Goal: Information Seeking & Learning: Learn about a topic

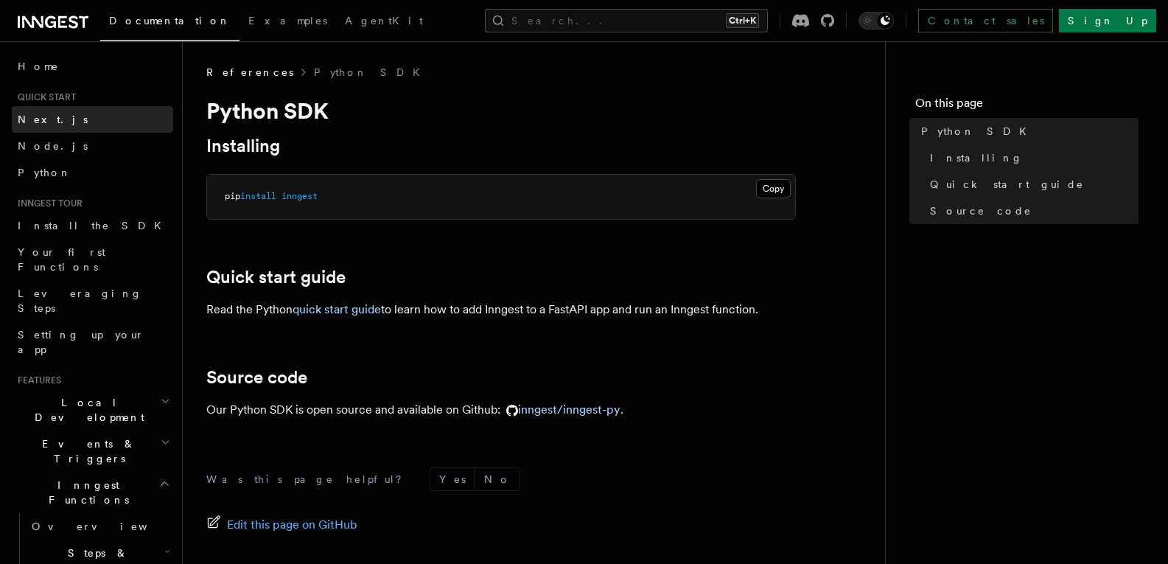
click at [78, 127] on link "Next.js" at bounding box center [92, 119] width 161 height 27
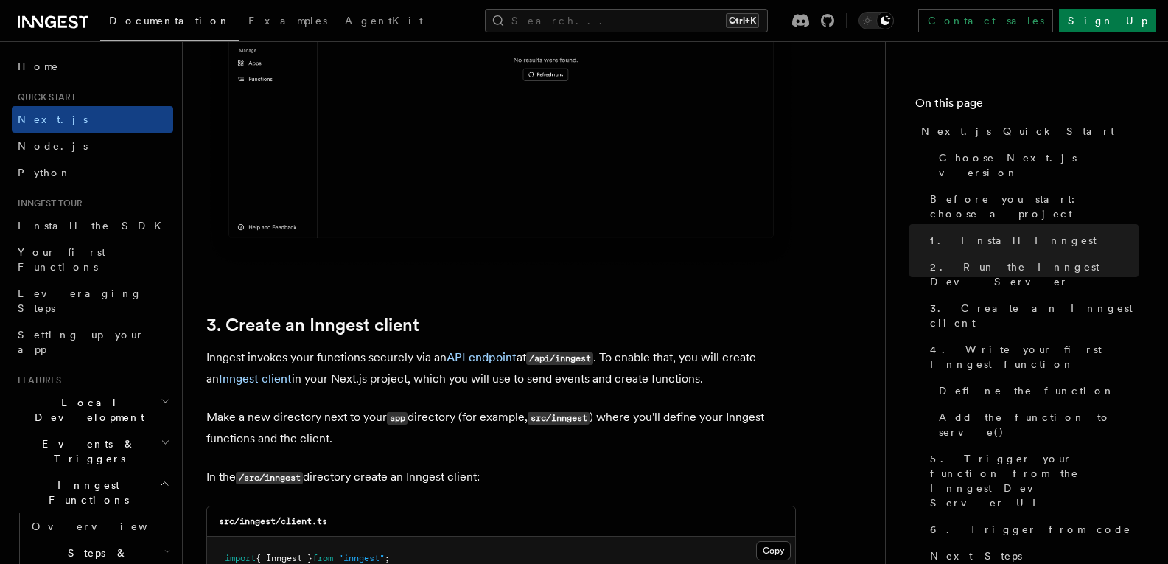
scroll to position [1769, 0]
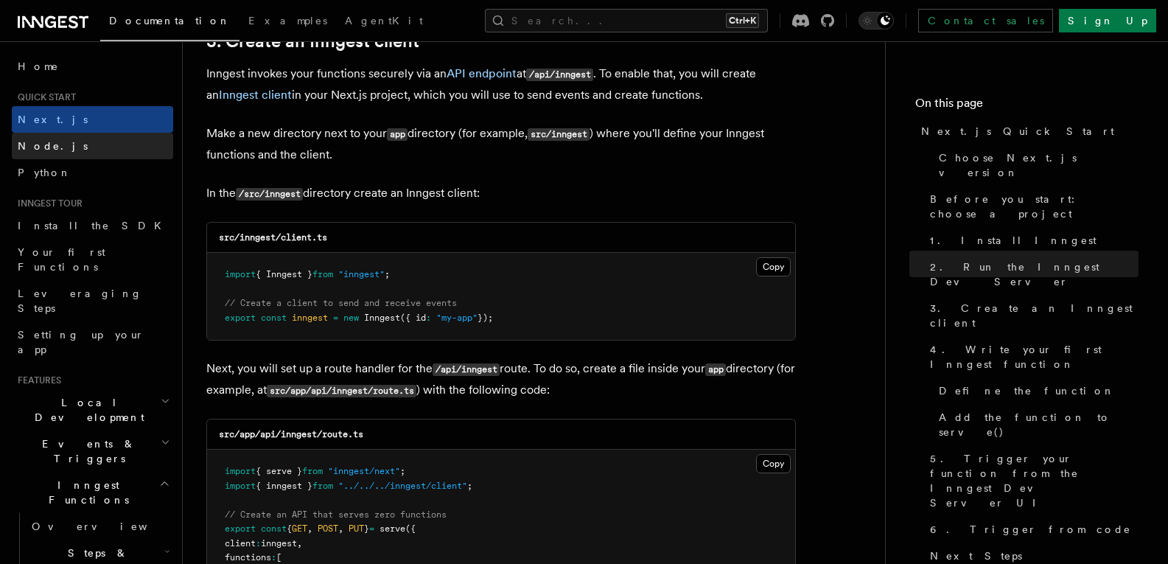
click at [65, 150] on link "Node.js" at bounding box center [92, 146] width 161 height 27
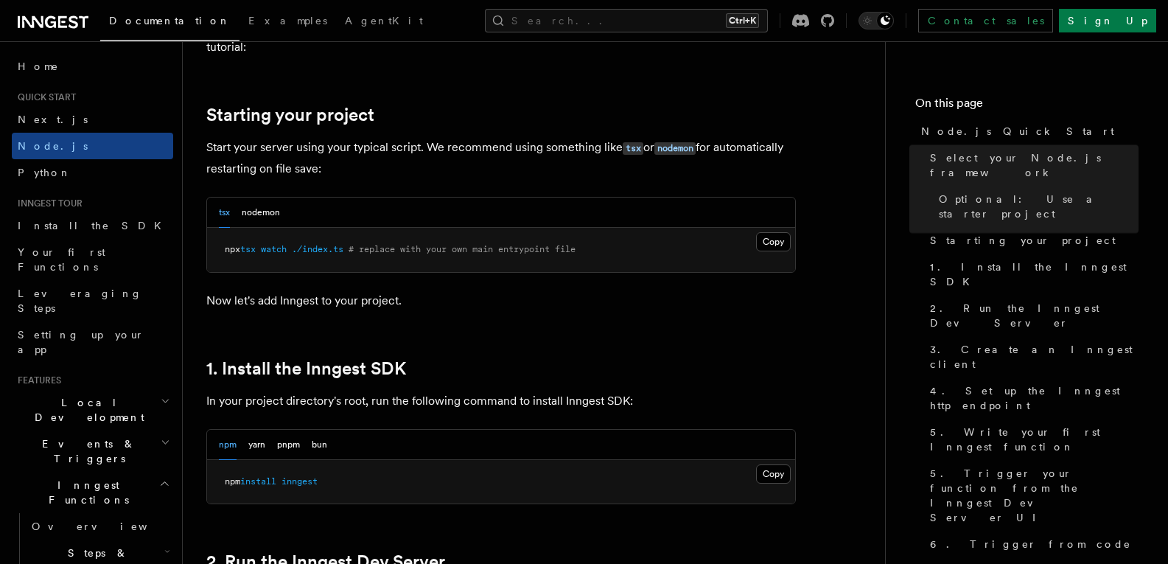
scroll to position [663, 0]
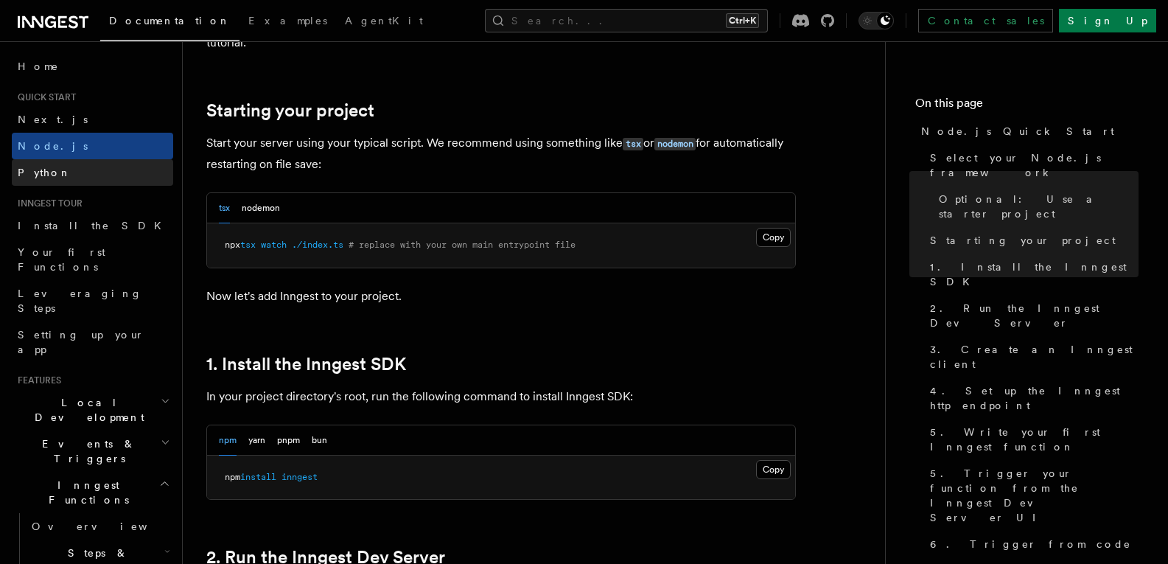
click at [76, 175] on link "Python" at bounding box center [92, 172] width 161 height 27
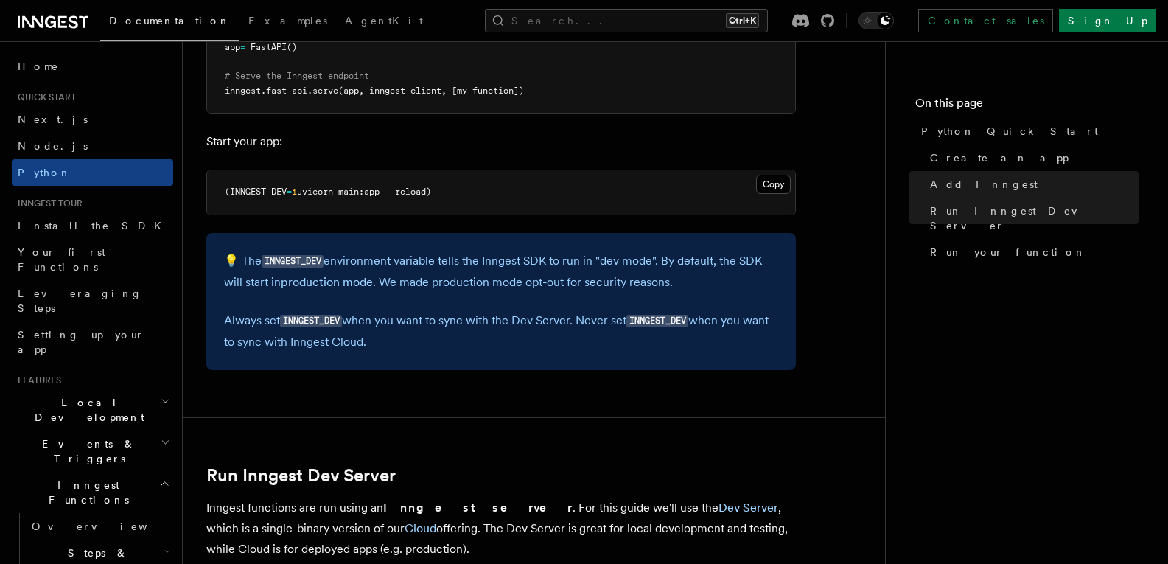
scroll to position [1548, 0]
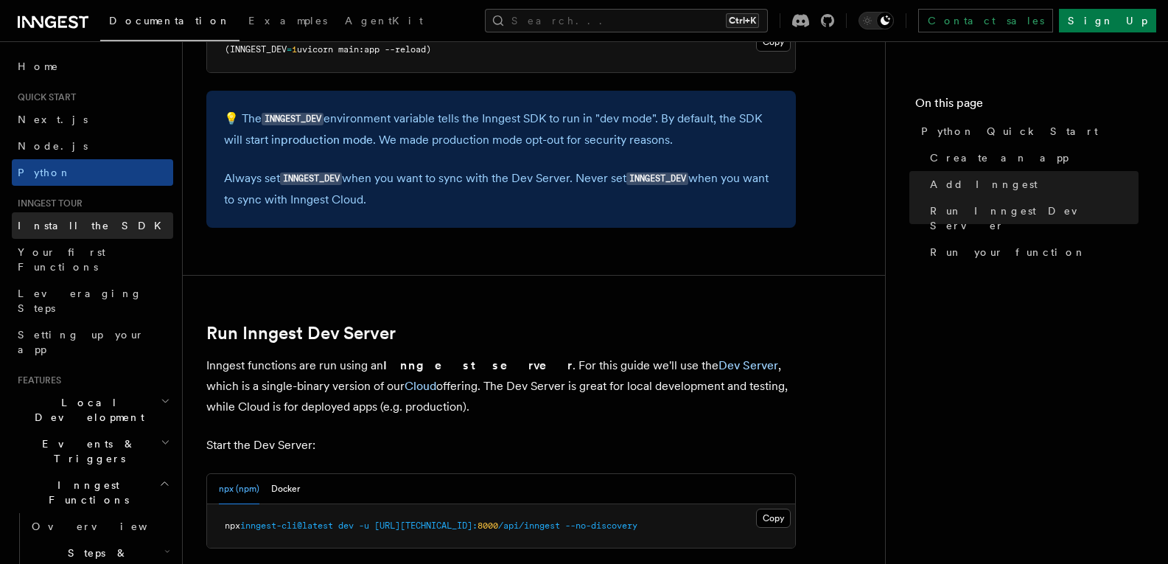
click at [119, 222] on link "Install the SDK" at bounding box center [92, 225] width 161 height 27
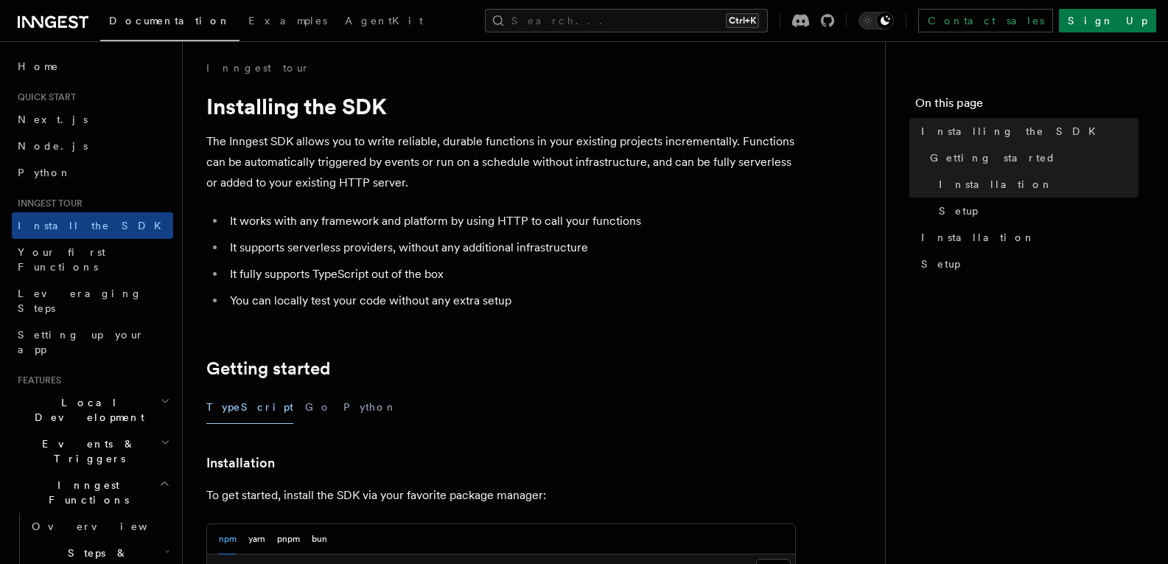
scroll to position [147, 0]
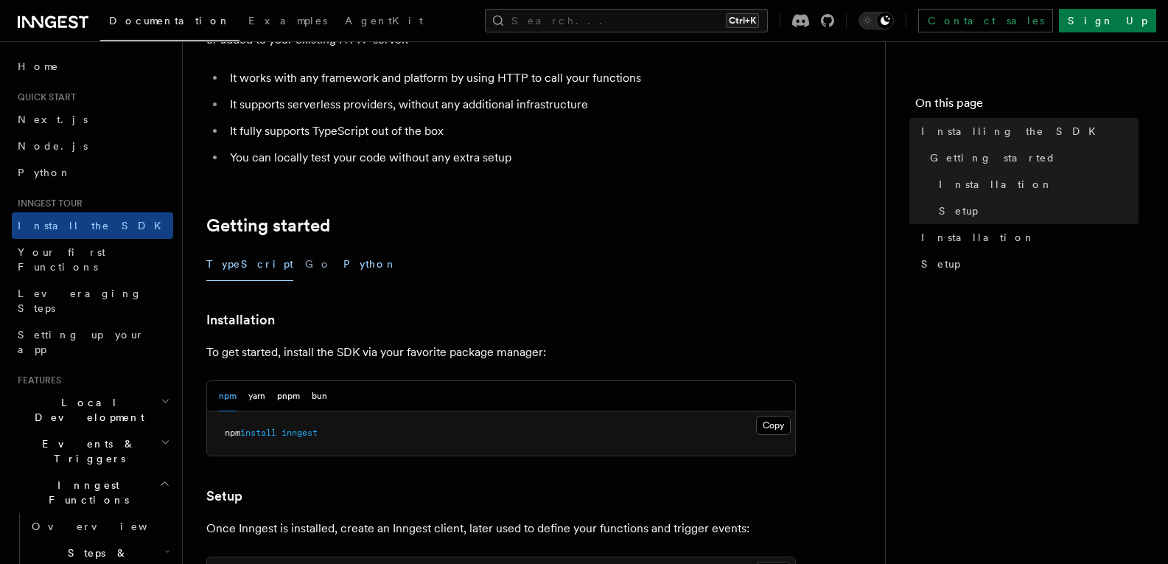
click at [344, 267] on button "Python" at bounding box center [371, 264] width 54 height 33
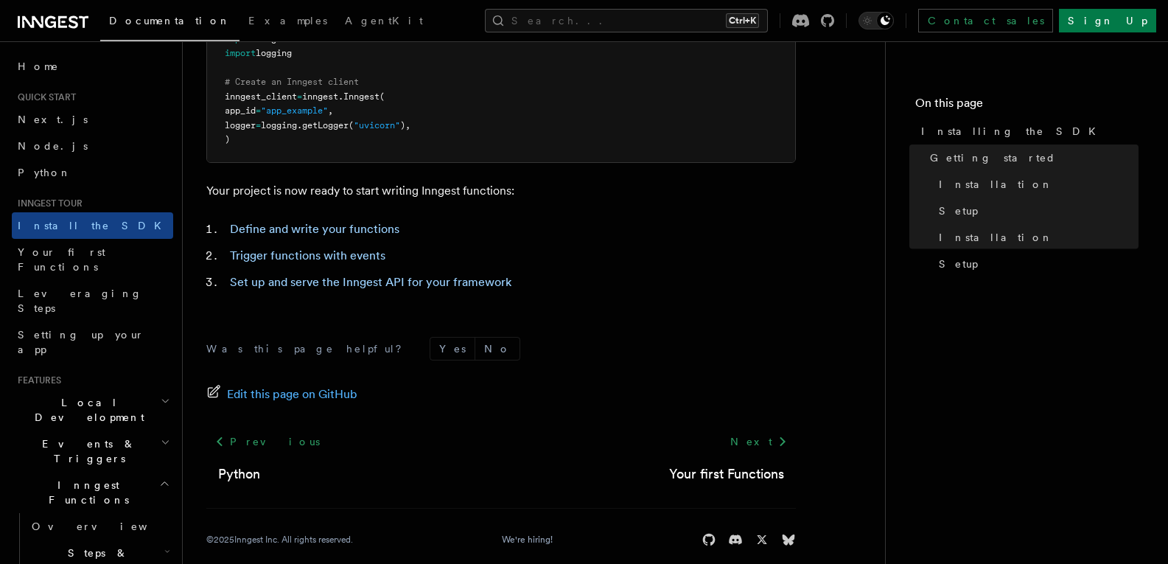
scroll to position [676, 0]
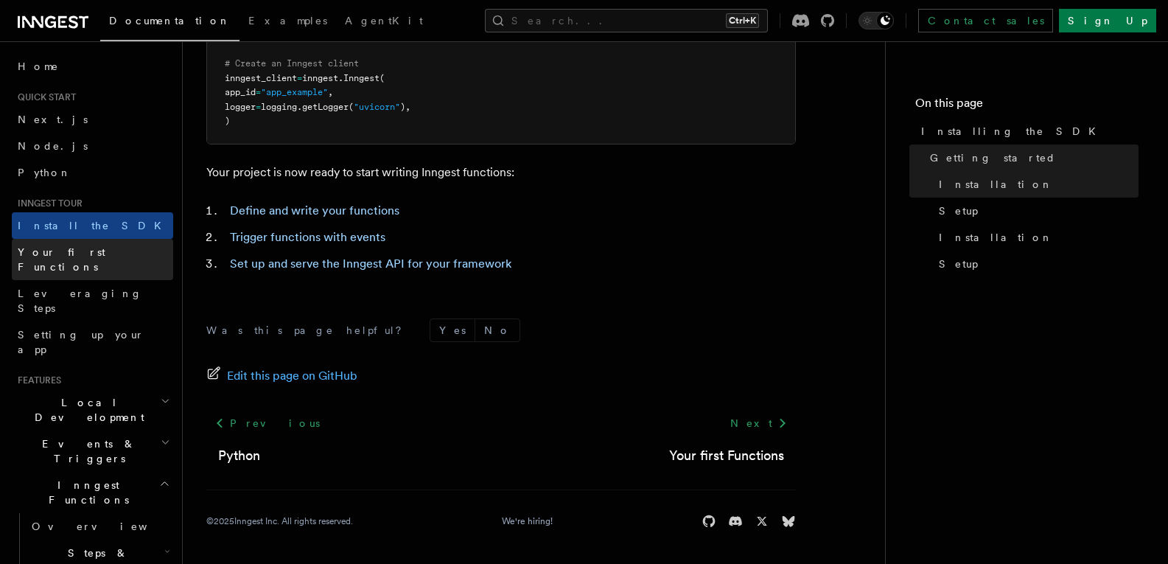
click at [108, 256] on link "Your first Functions" at bounding box center [92, 259] width 161 height 41
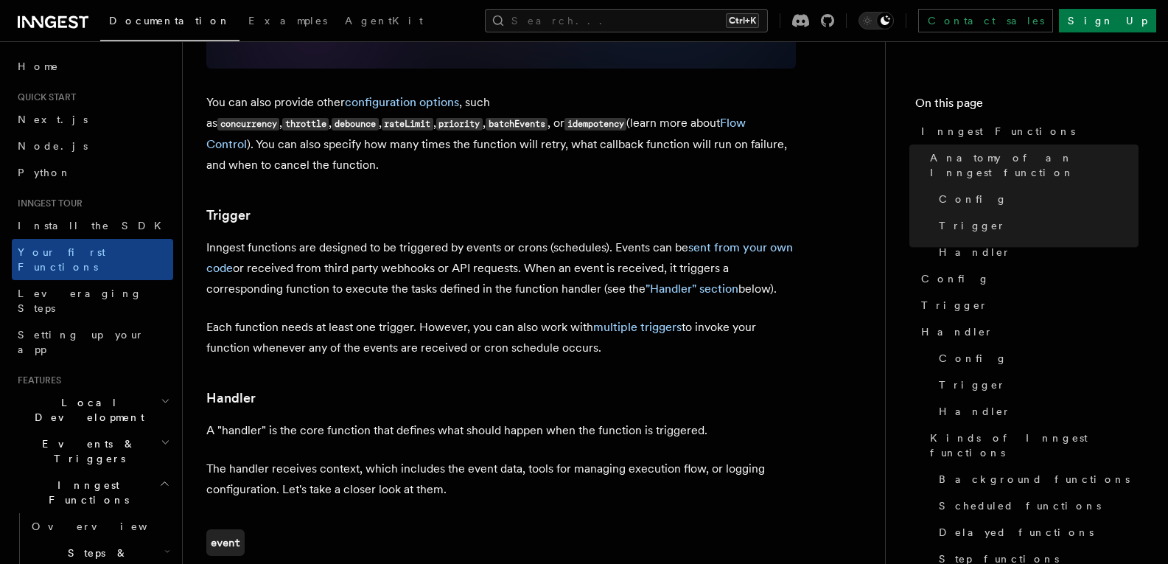
scroll to position [1474, 0]
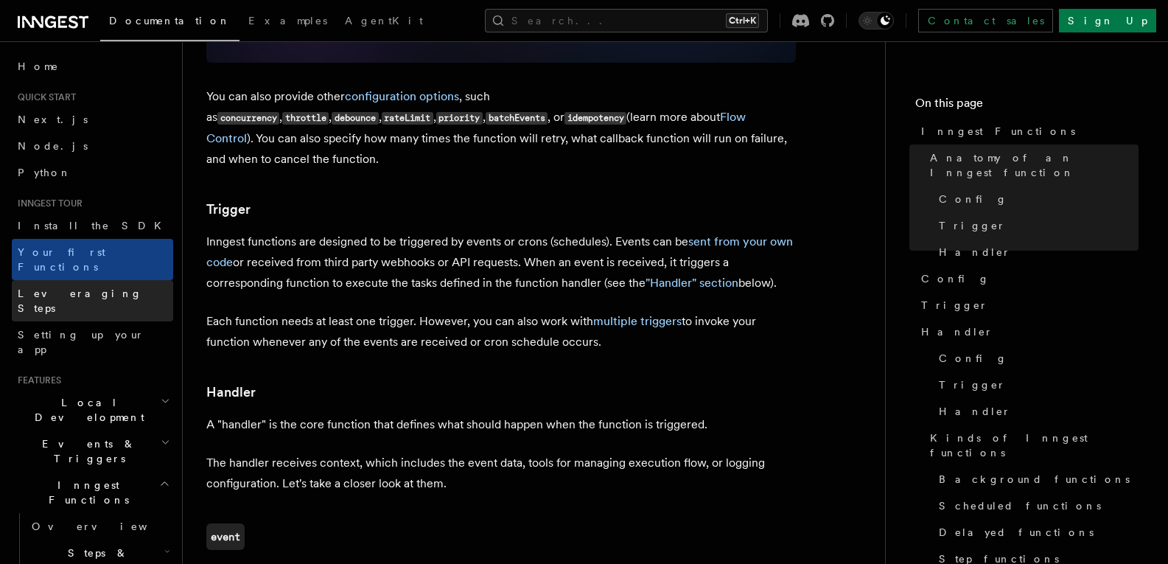
drag, startPoint x: 111, startPoint y: 278, endPoint x: 165, endPoint y: 278, distance: 54.6
click at [110, 280] on link "Leveraging Steps" at bounding box center [92, 300] width 161 height 41
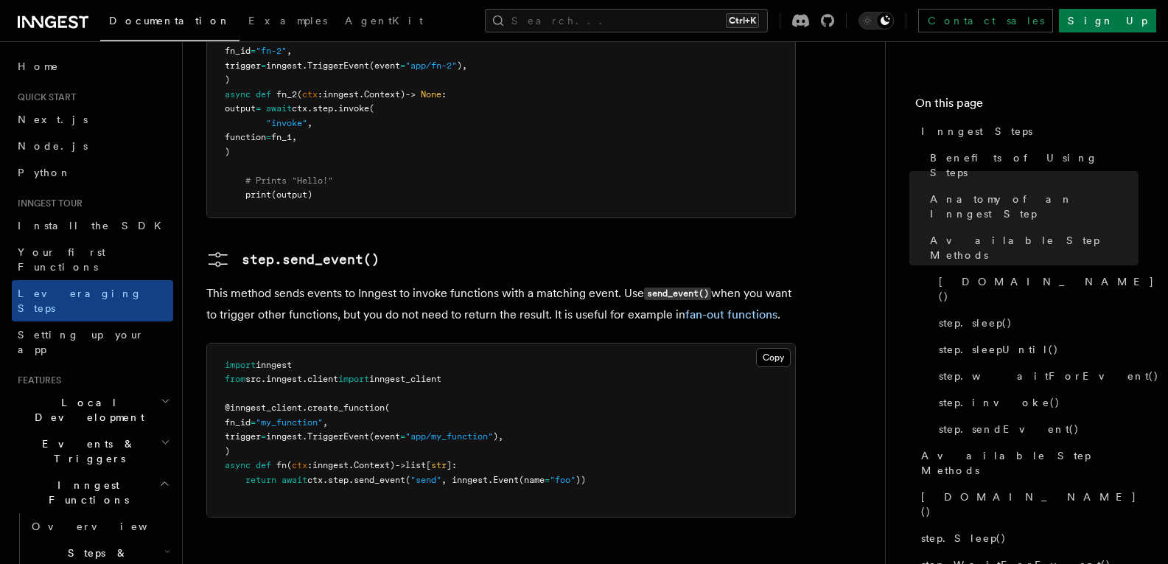
scroll to position [3244, 0]
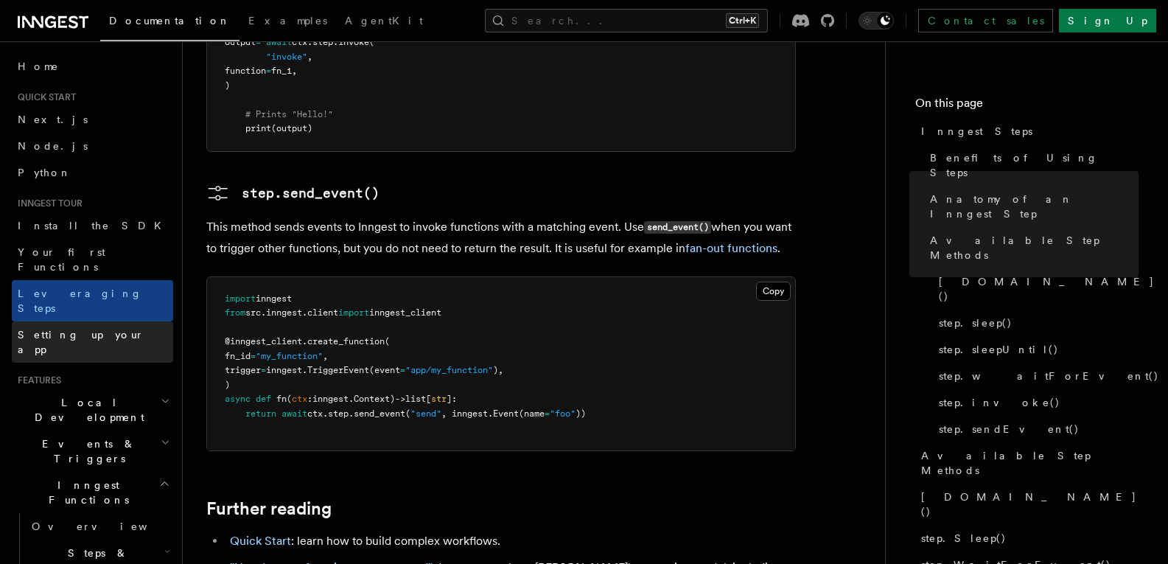
click at [119, 321] on link "Setting up your app" at bounding box center [92, 341] width 161 height 41
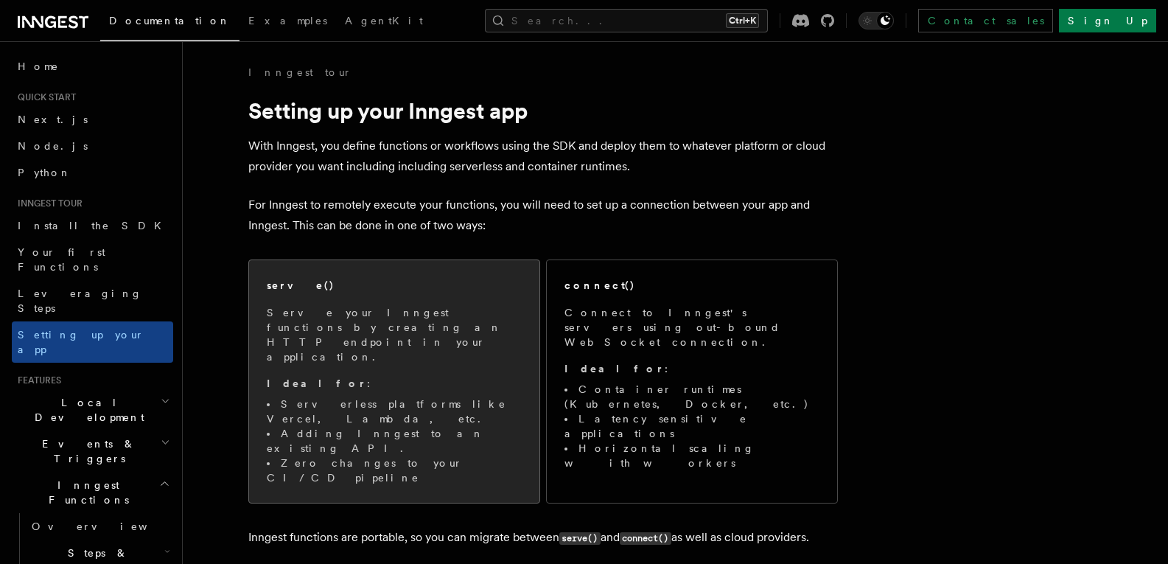
click at [355, 287] on div "serve()" at bounding box center [394, 285] width 255 height 15
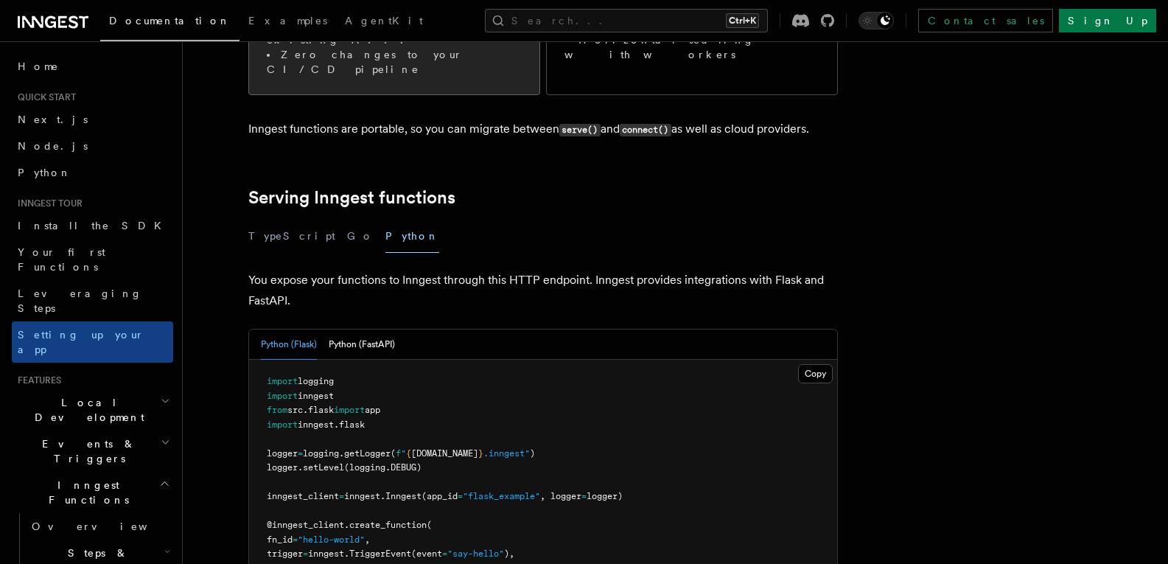
scroll to position [451, 0]
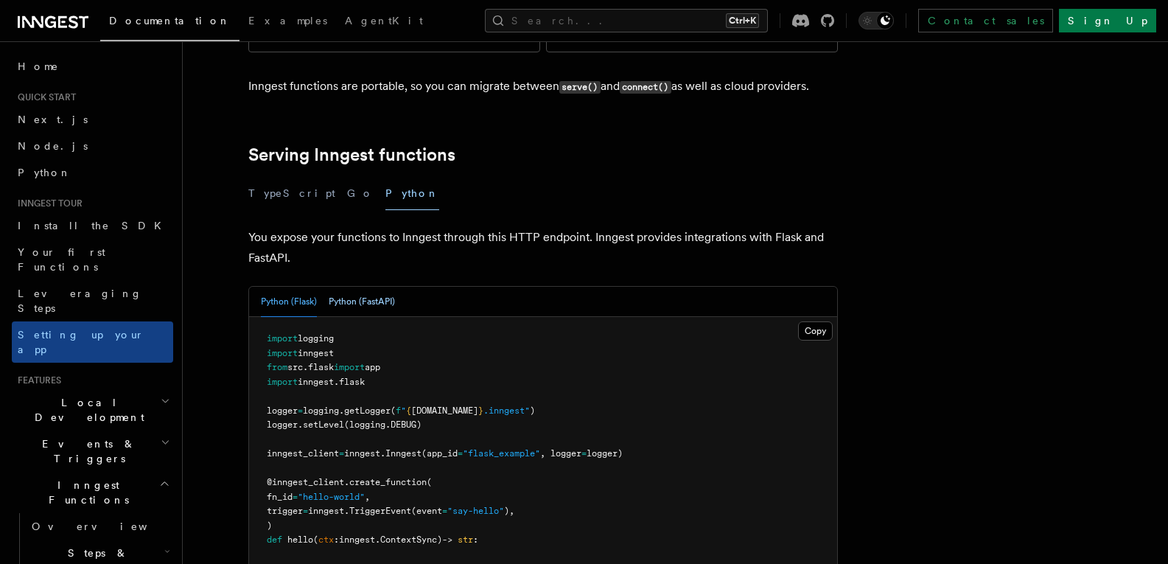
click at [363, 287] on button "Python (FastAPI)" at bounding box center [362, 302] width 66 height 30
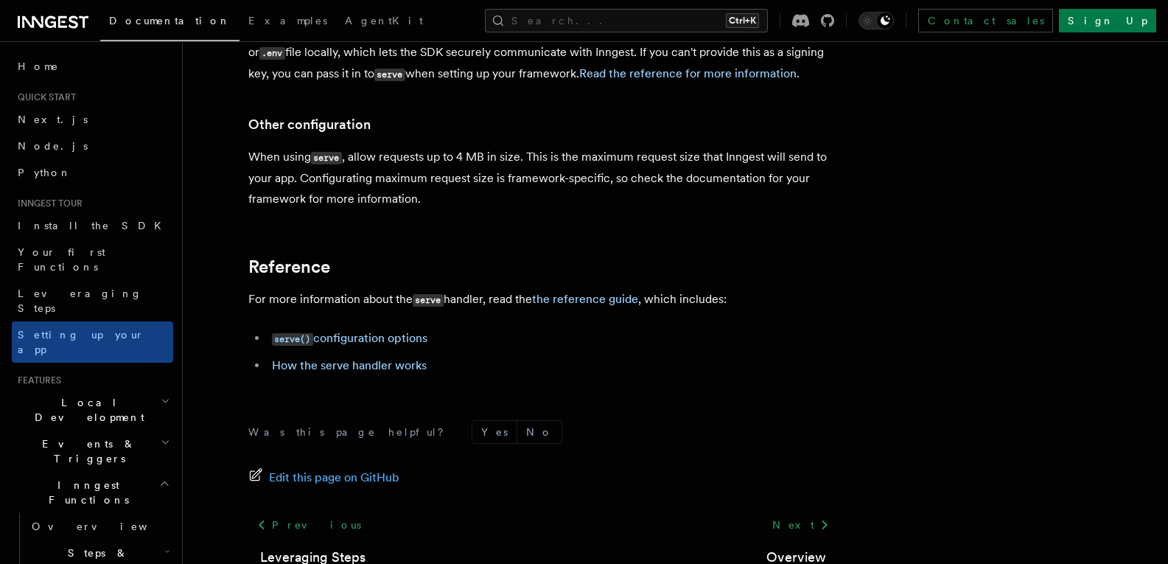
scroll to position [1207, 0]
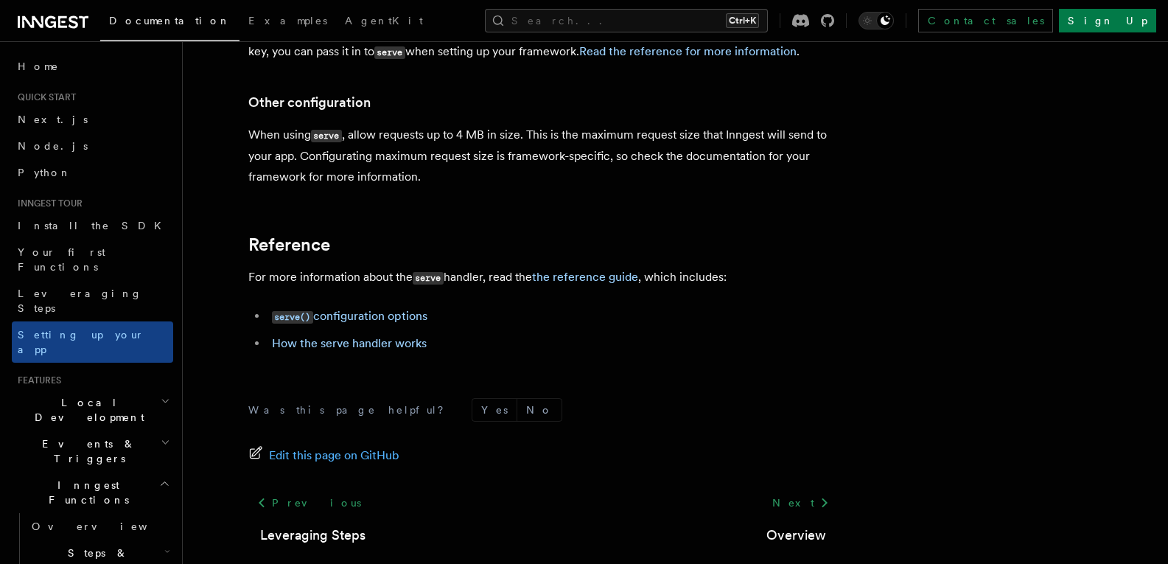
click at [129, 389] on h2 "Local Development" at bounding box center [92, 409] width 161 height 41
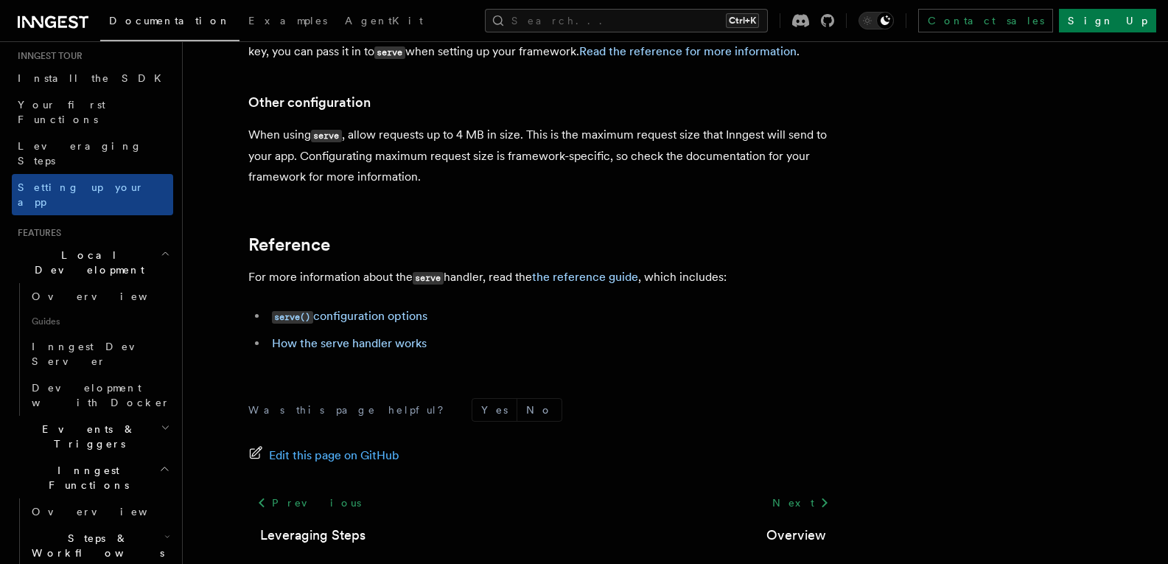
click at [119, 416] on h2 "Events & Triggers" at bounding box center [92, 436] width 161 height 41
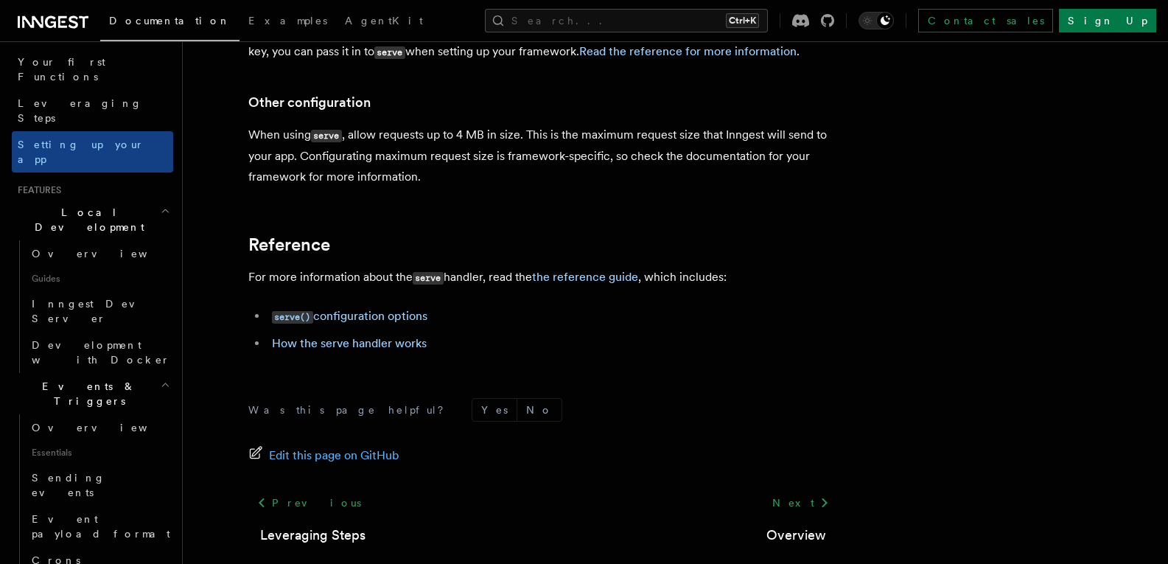
scroll to position [295, 0]
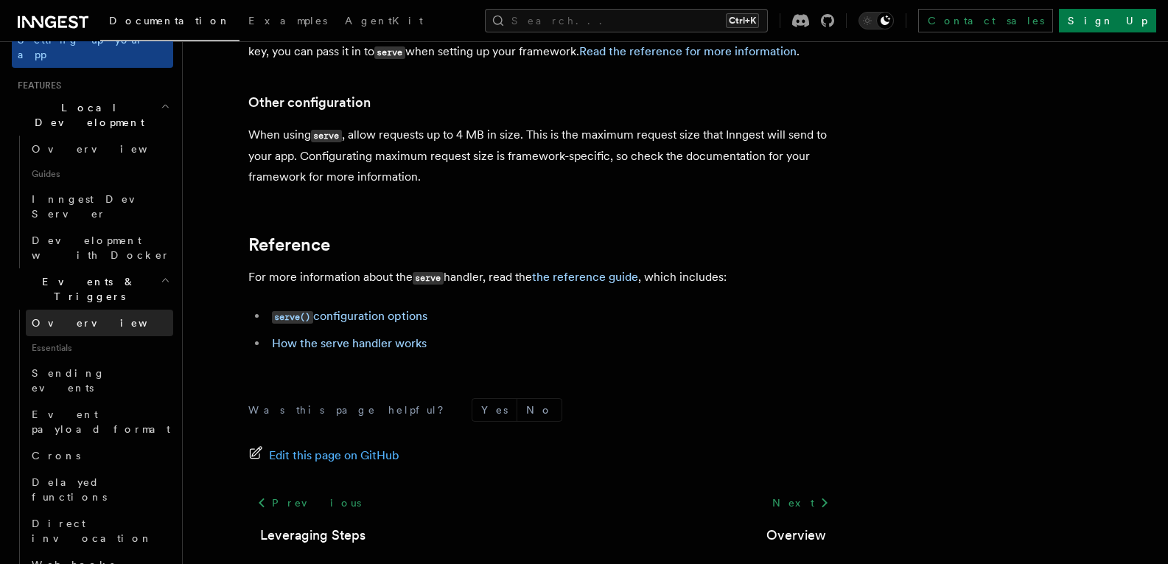
click at [87, 310] on link "Overview" at bounding box center [99, 323] width 147 height 27
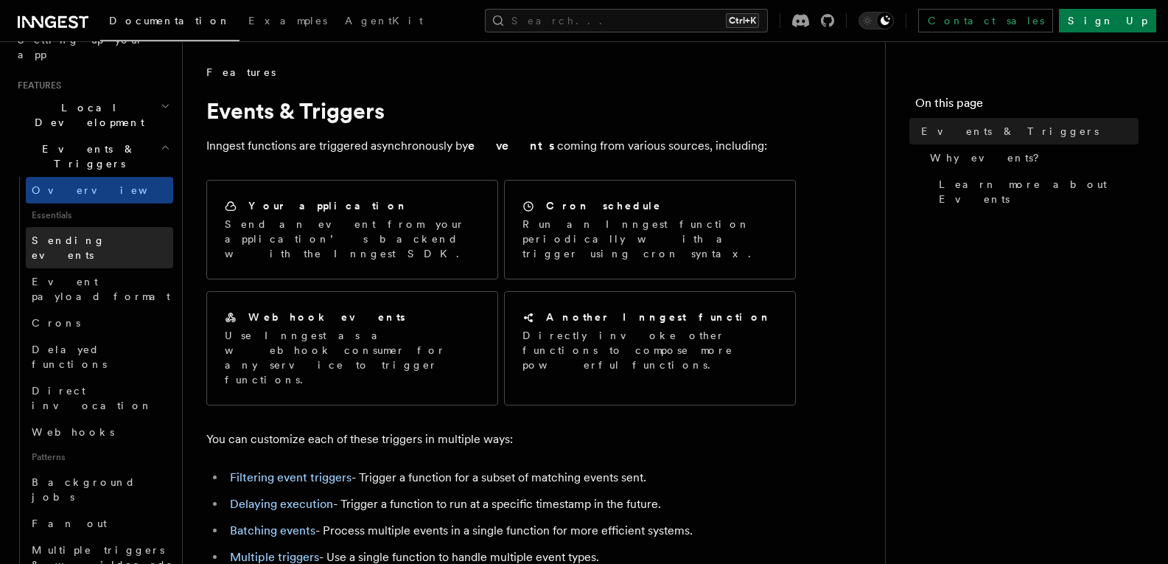
click at [121, 227] on link "Sending events" at bounding box center [99, 247] width 147 height 41
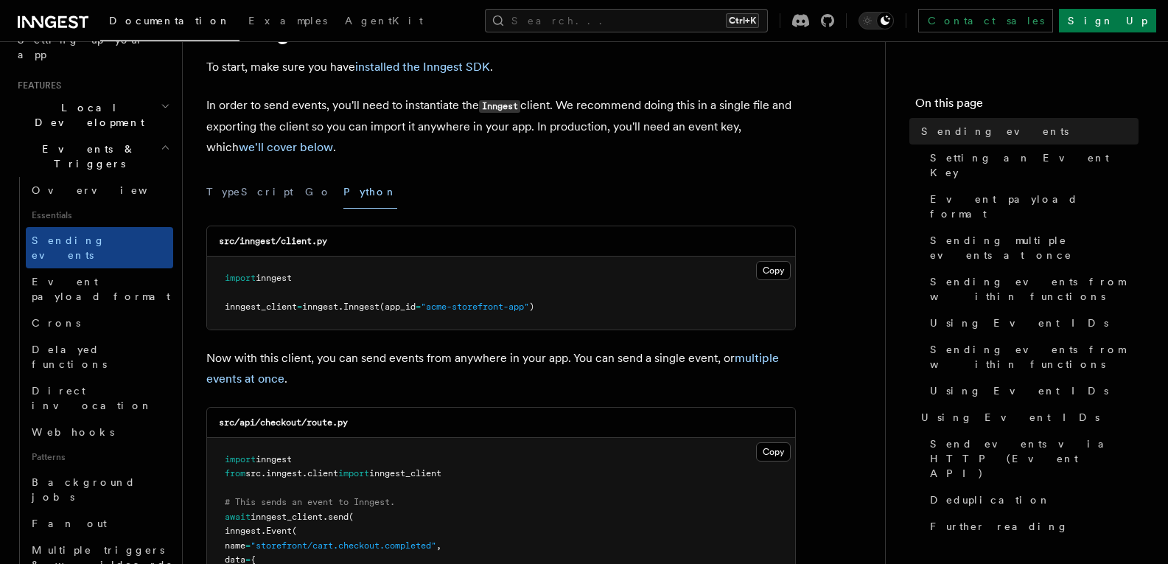
scroll to position [74, 0]
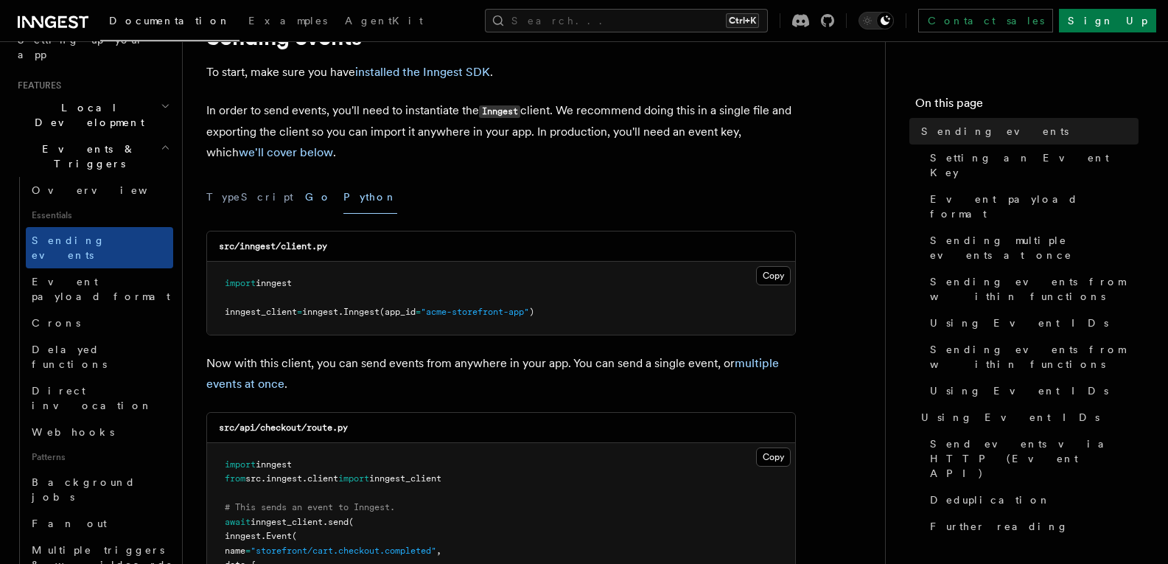
click at [305, 206] on button "Go" at bounding box center [318, 197] width 27 height 33
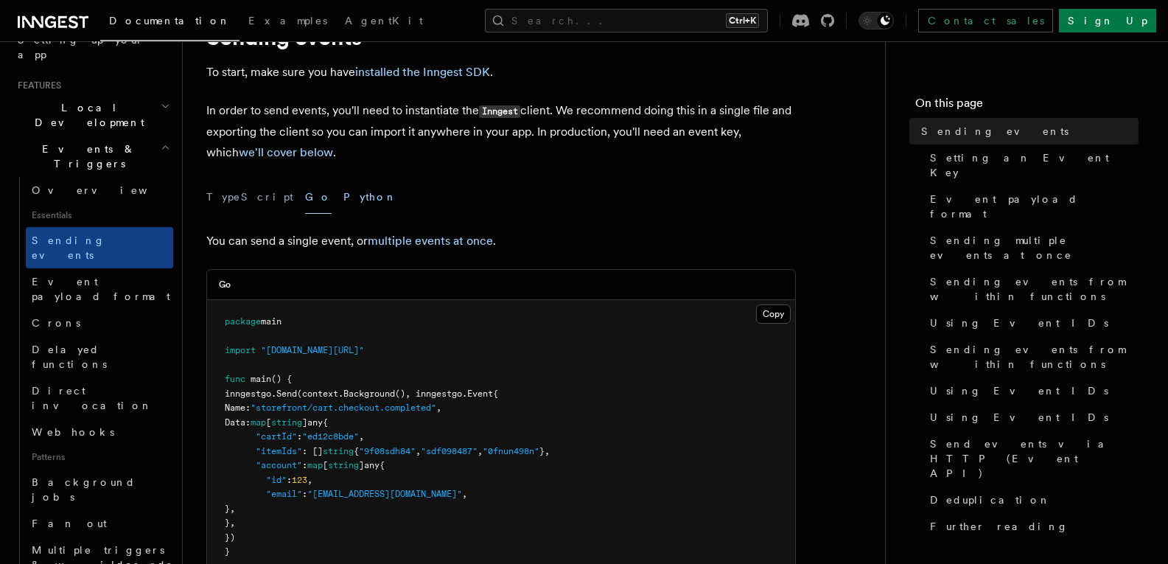
click at [344, 198] on button "Python" at bounding box center [371, 197] width 54 height 33
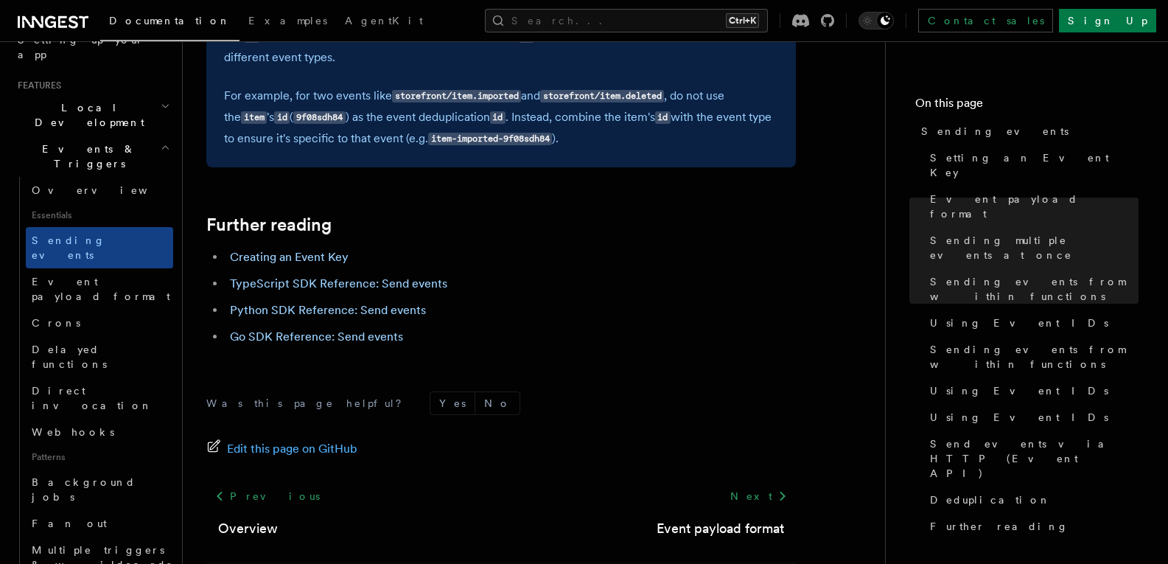
scroll to position [4128, 0]
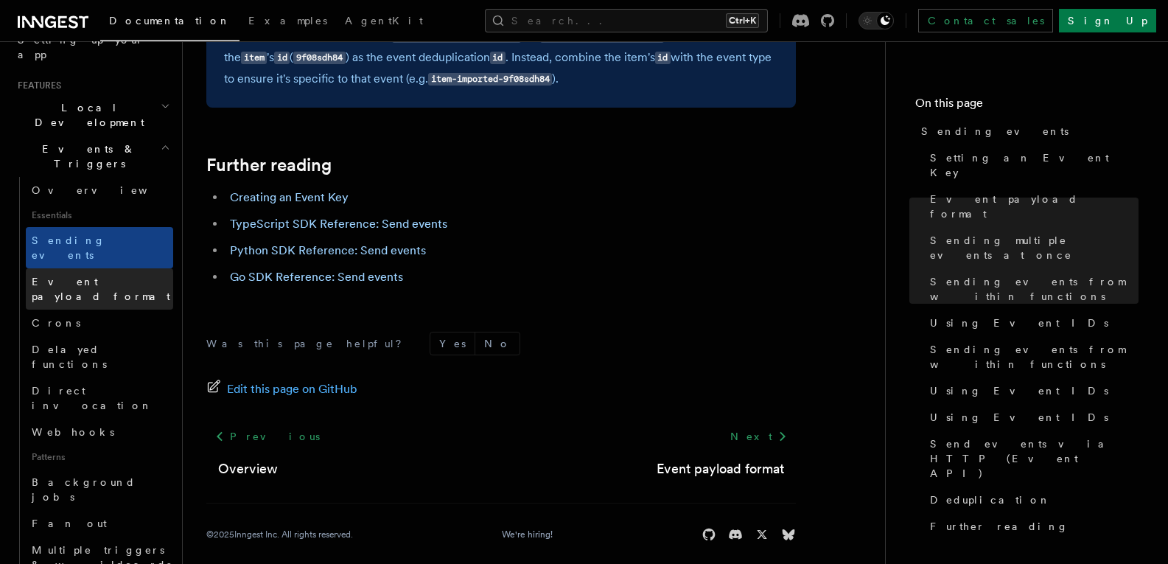
click at [114, 268] on link "Event payload format" at bounding box center [99, 288] width 147 height 41
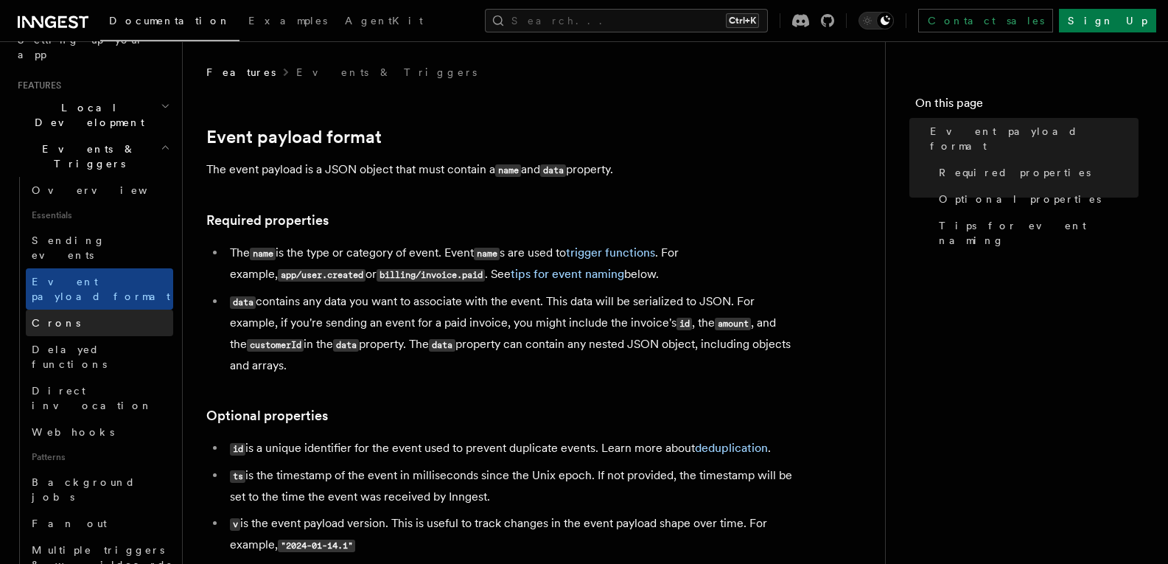
click at [102, 310] on link "Crons" at bounding box center [99, 323] width 147 height 27
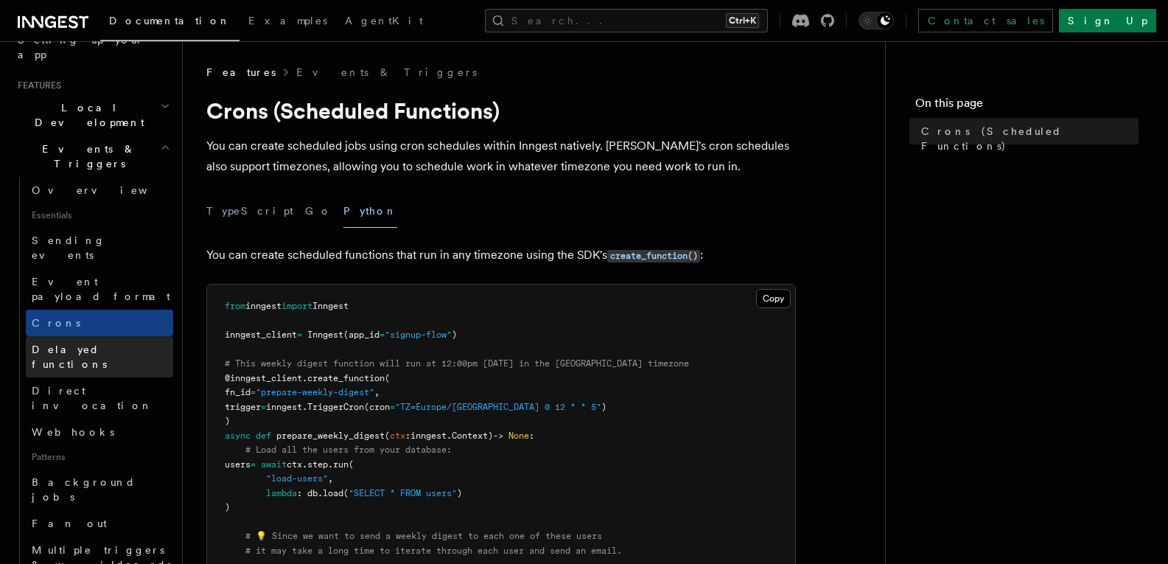
click at [107, 344] on span "Delayed functions" at bounding box center [69, 357] width 75 height 27
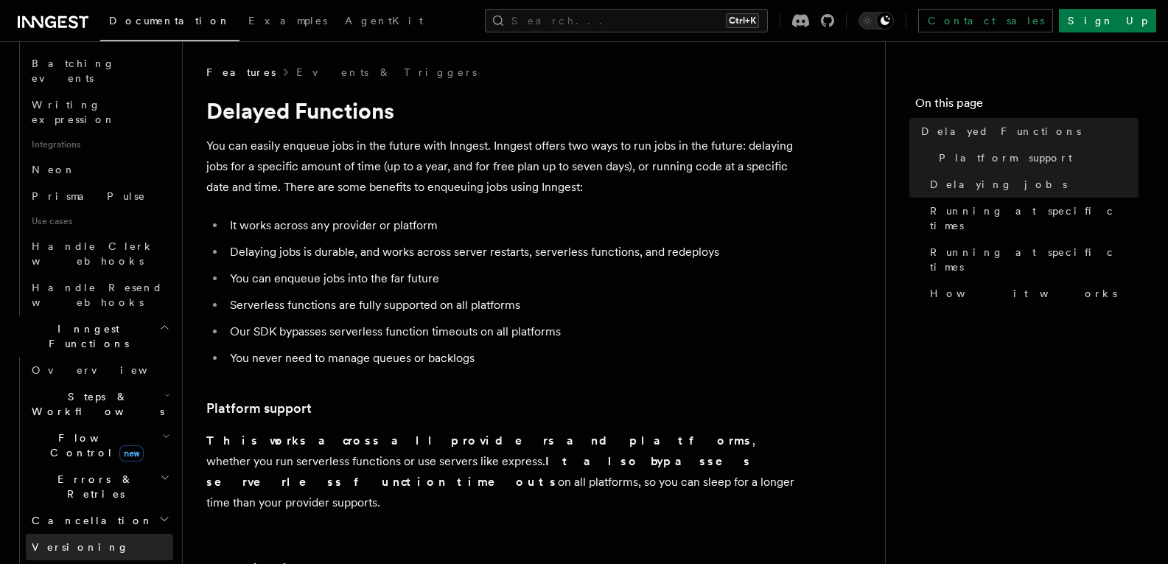
scroll to position [885, 0]
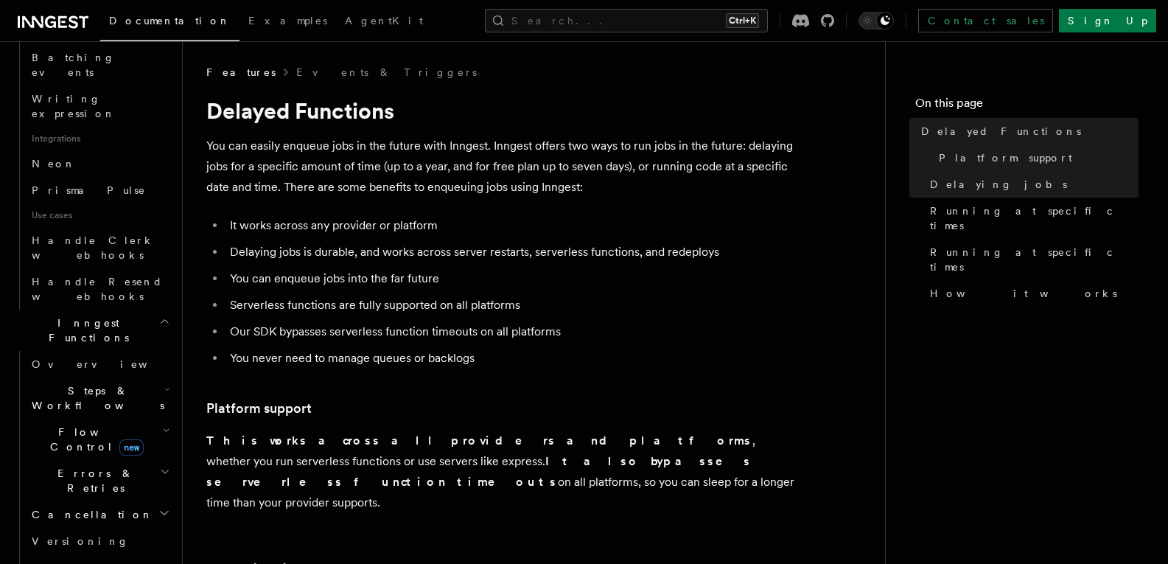
click at [112, 383] on span "Steps & Workflows" at bounding box center [95, 397] width 139 height 29
click at [111, 419] on link "Overview" at bounding box center [106, 432] width 133 height 27
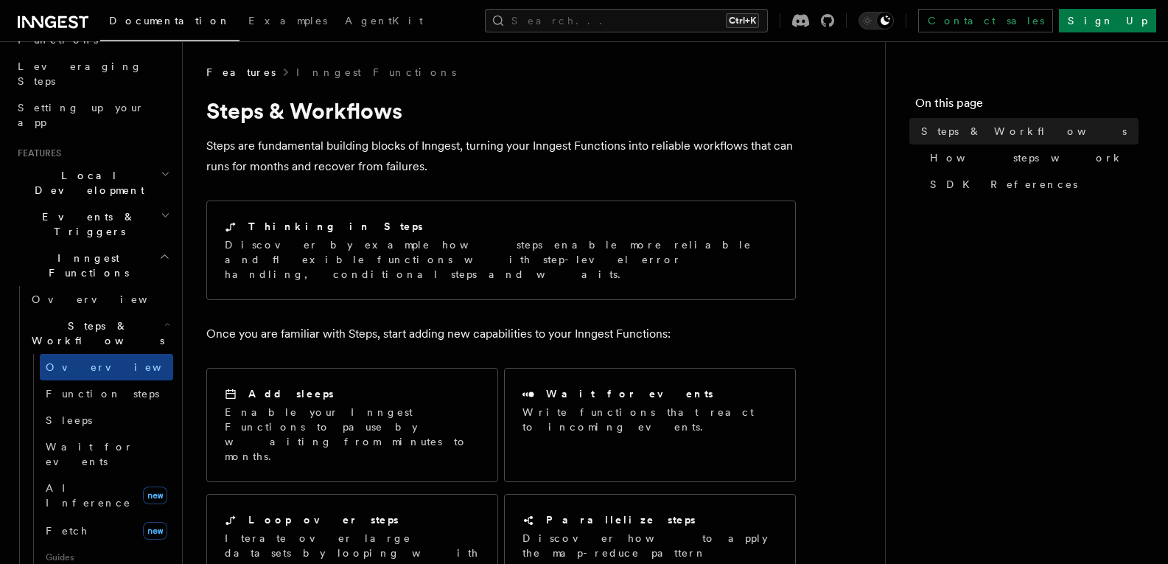
scroll to position [221, 0]
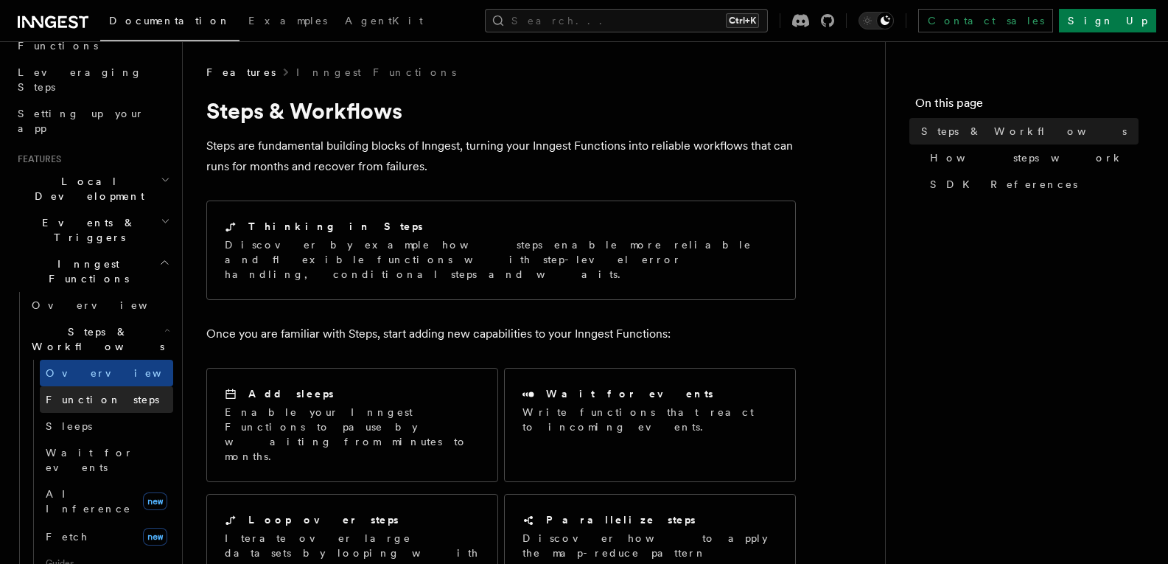
click at [109, 394] on span "Function steps" at bounding box center [103, 400] width 114 height 12
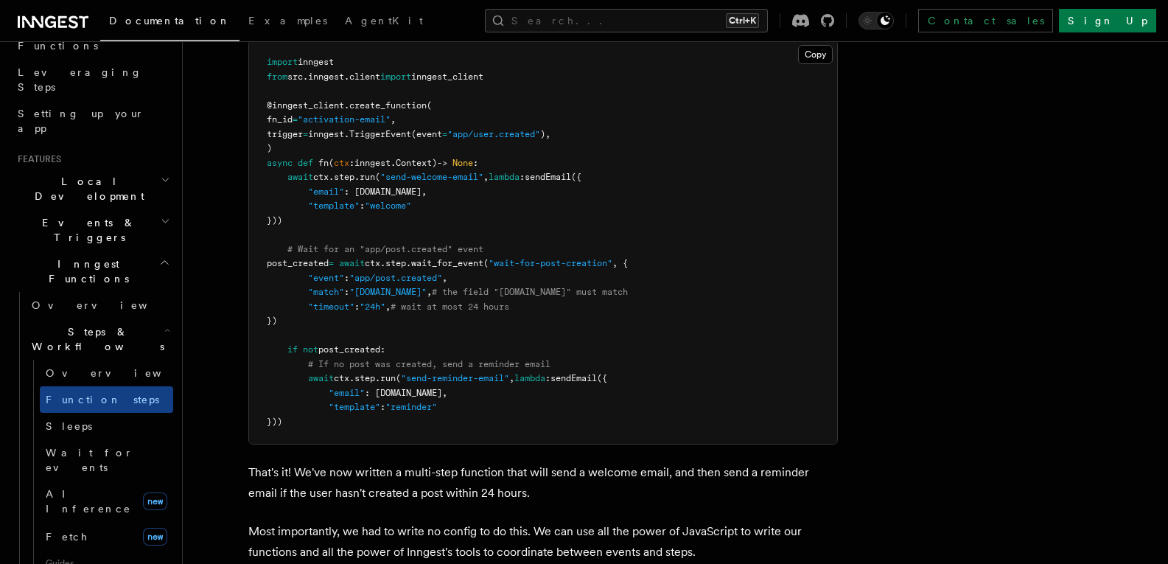
scroll to position [2138, 0]
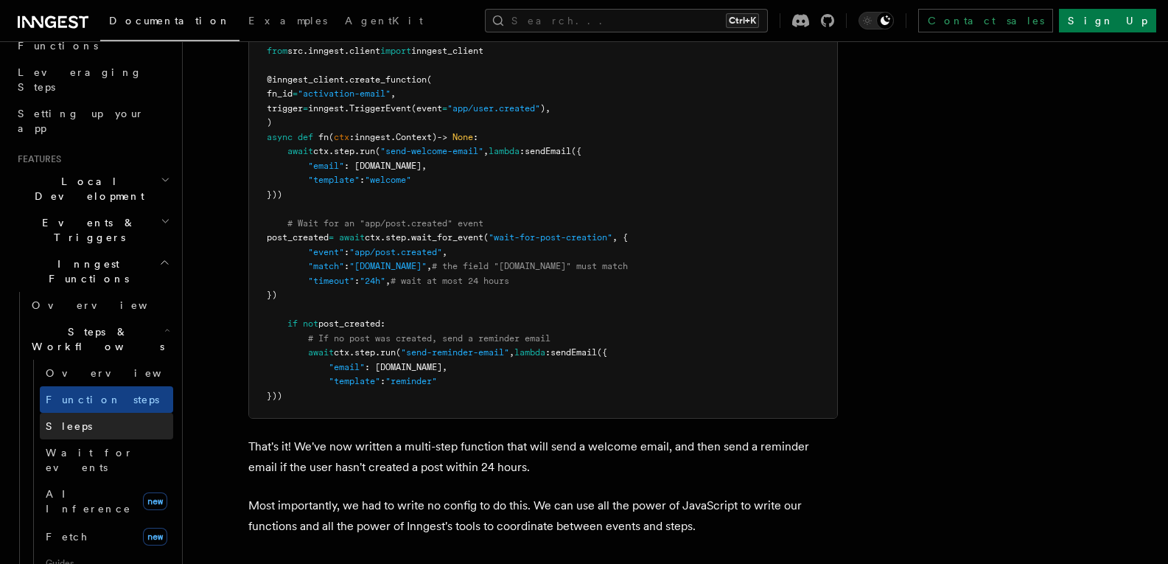
click at [117, 413] on link "Sleeps" at bounding box center [106, 426] width 133 height 27
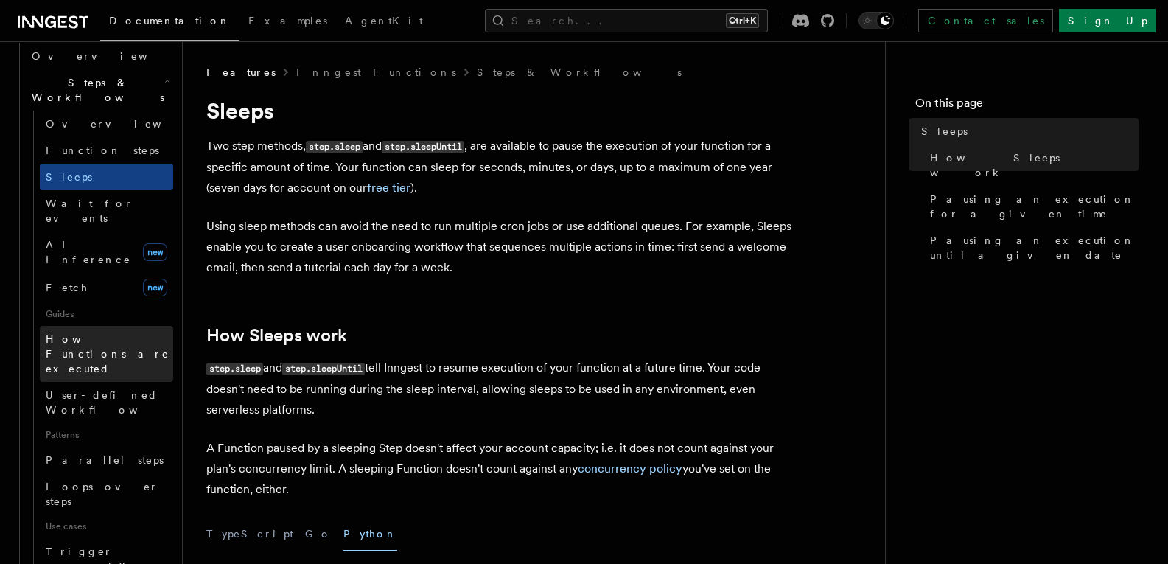
scroll to position [516, 0]
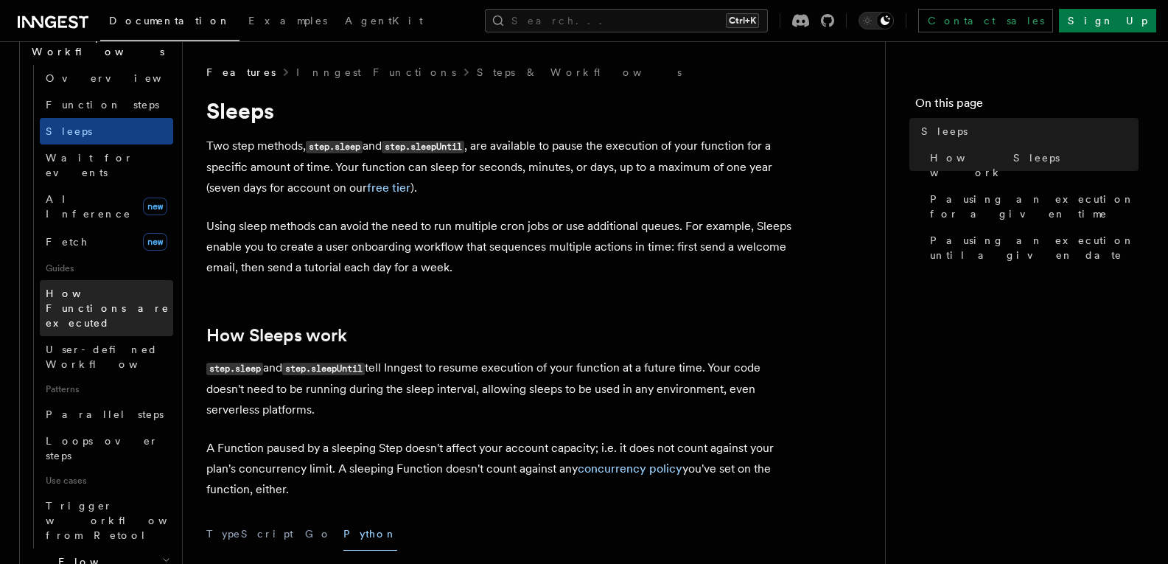
click at [126, 286] on span "How Functions are executed" at bounding box center [110, 308] width 128 height 44
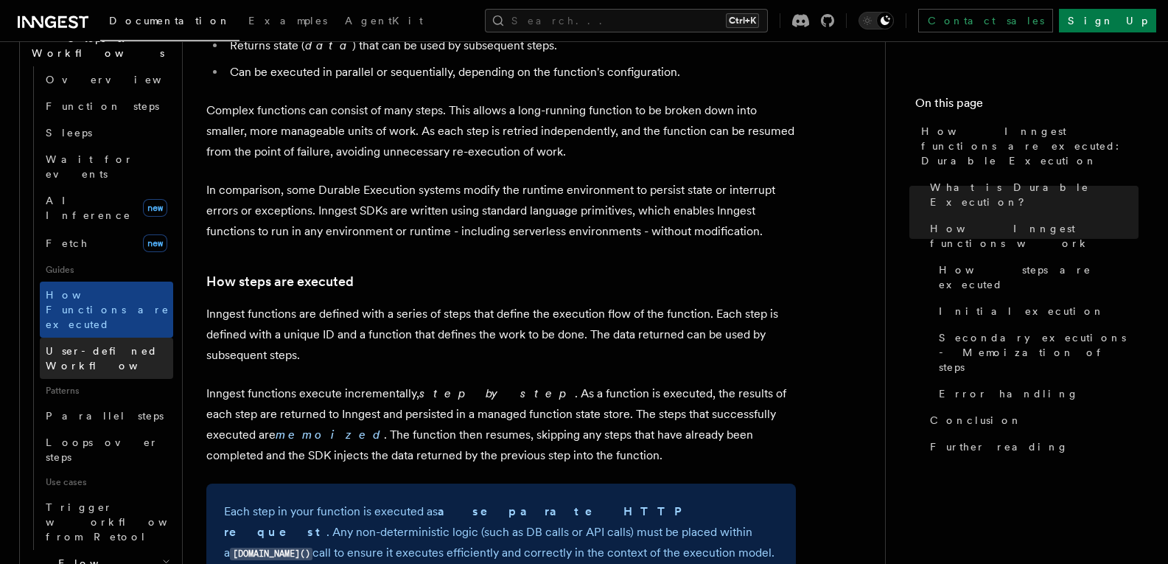
scroll to position [516, 0]
click at [96, 344] on span "User-defined Workflows" at bounding box center [112, 357] width 133 height 27
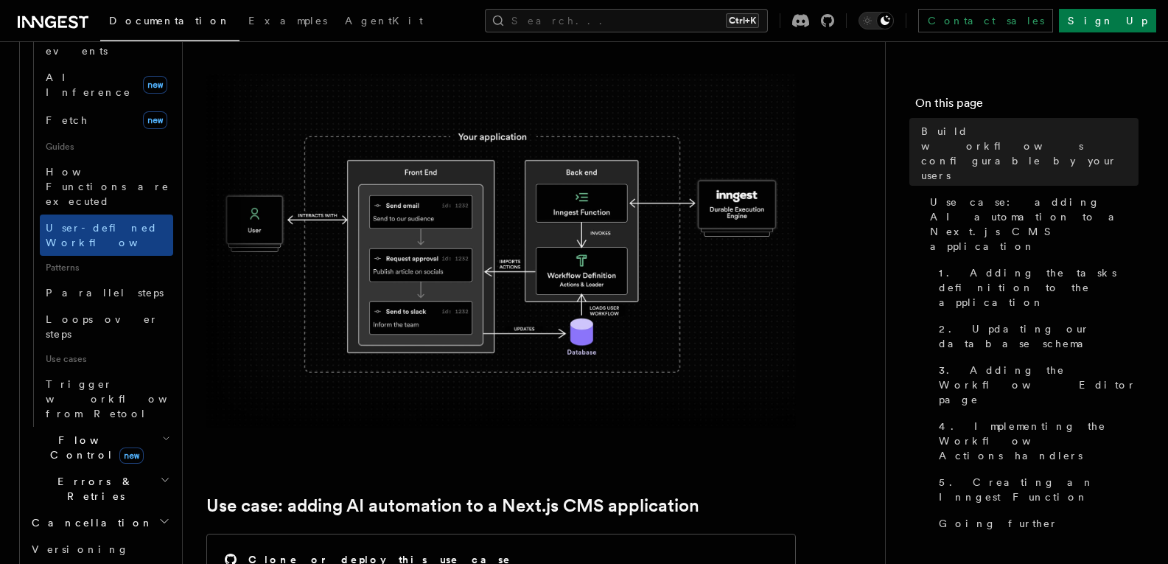
scroll to position [663, 0]
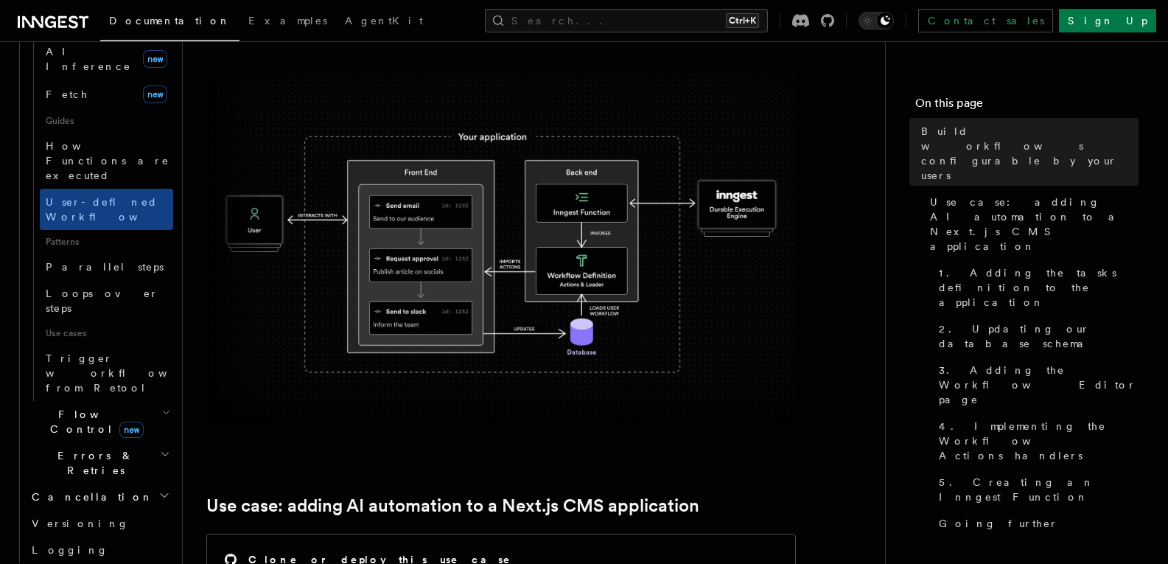
click at [138, 401] on h2 "Flow Control new" at bounding box center [99, 421] width 147 height 41
click at [110, 442] on link "Overview" at bounding box center [106, 455] width 133 height 27
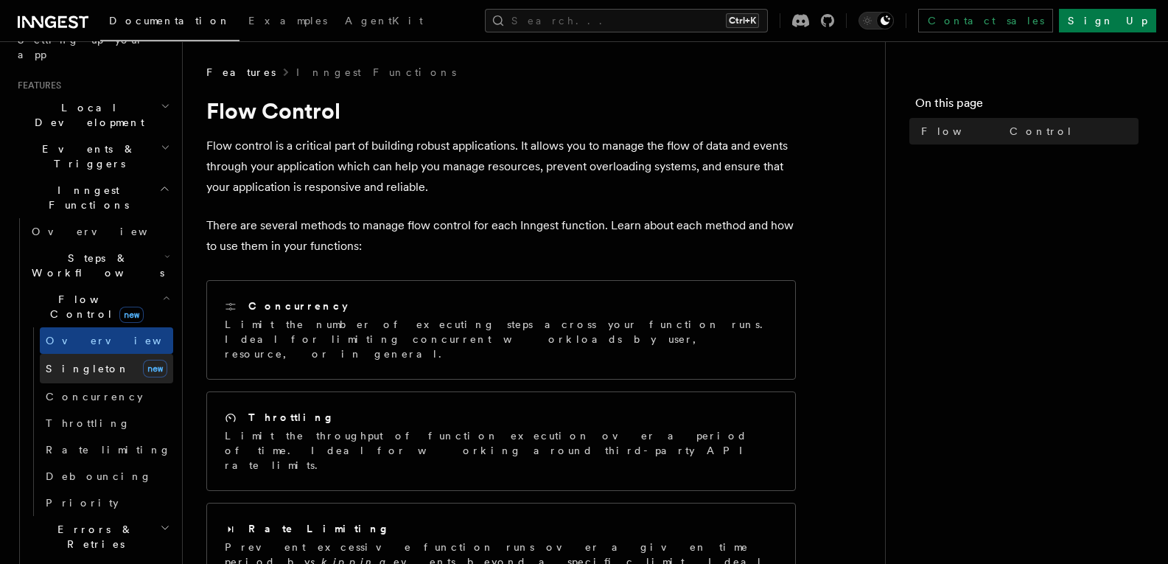
click at [91, 354] on link "Singleton new" at bounding box center [106, 368] width 133 height 29
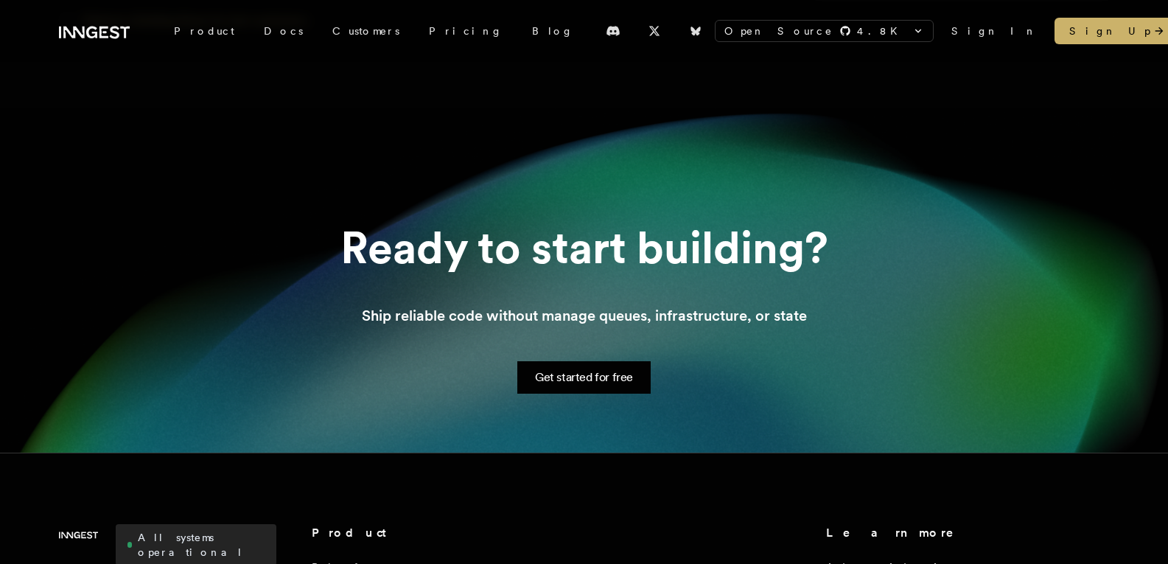
scroll to position [2285, 0]
